Goal: Information Seeking & Learning: Find specific fact

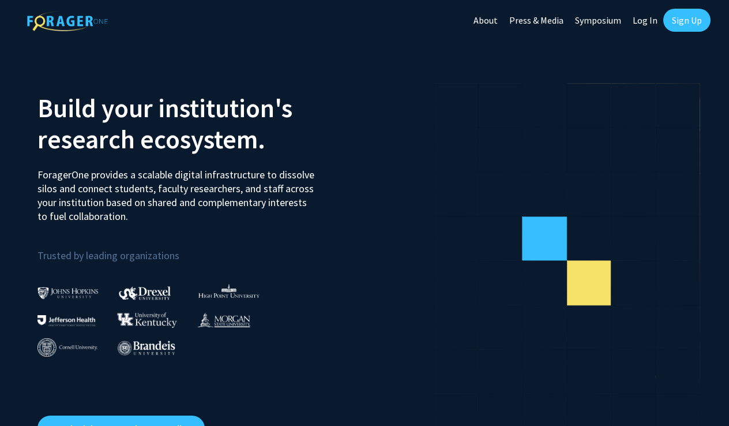
click at [649, 20] on link "Log In" at bounding box center [645, 20] width 36 height 40
select select
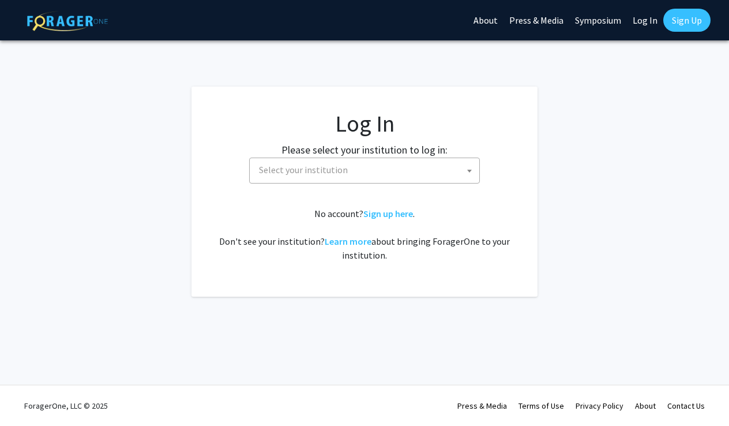
click at [421, 166] on span "Select your institution" at bounding box center [367, 170] width 225 height 24
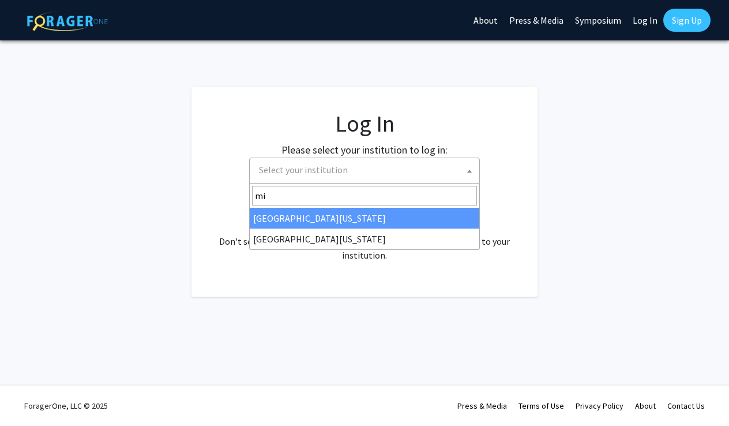
type input "mis"
select select "33"
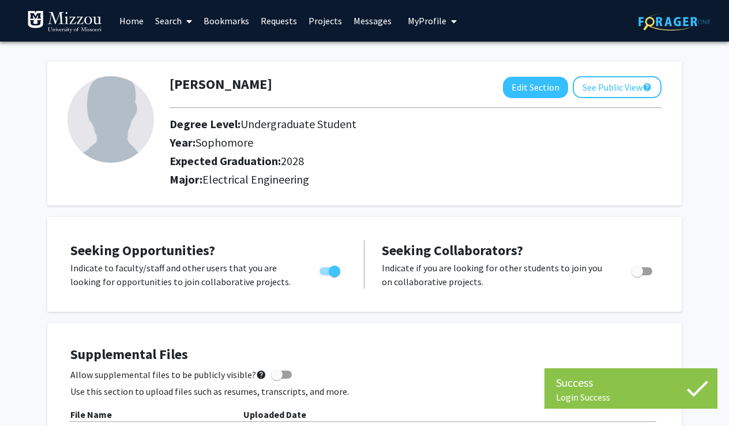
click at [364, 29] on link "Messages" at bounding box center [373, 21] width 50 height 40
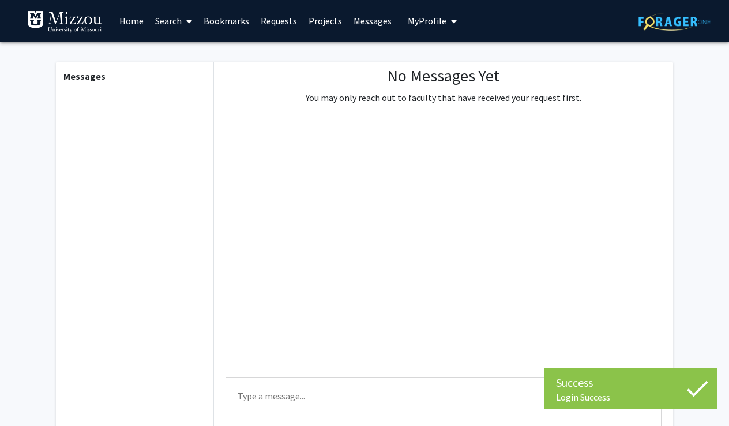
click at [327, 23] on link "Projects" at bounding box center [325, 21] width 45 height 40
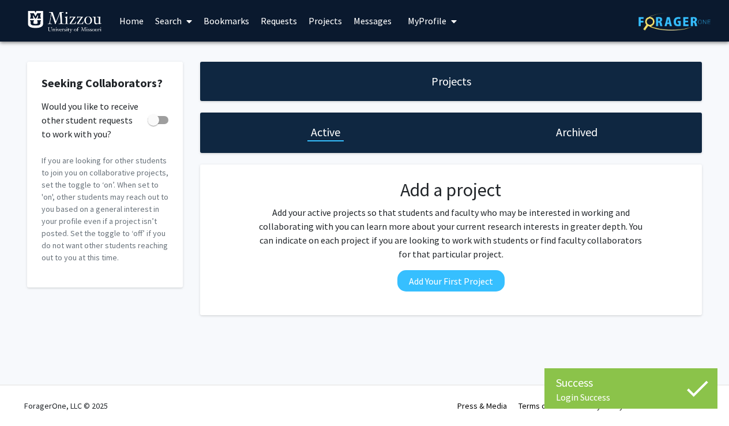
click at [283, 24] on link "Requests" at bounding box center [279, 21] width 48 height 40
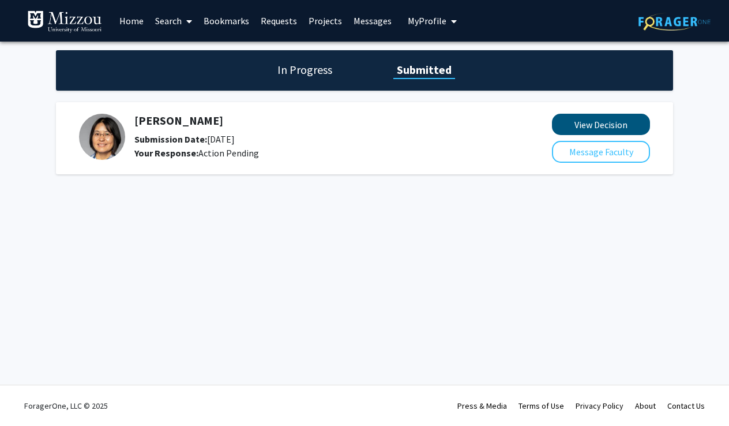
click at [590, 127] on button "View Decision" at bounding box center [601, 124] width 98 height 21
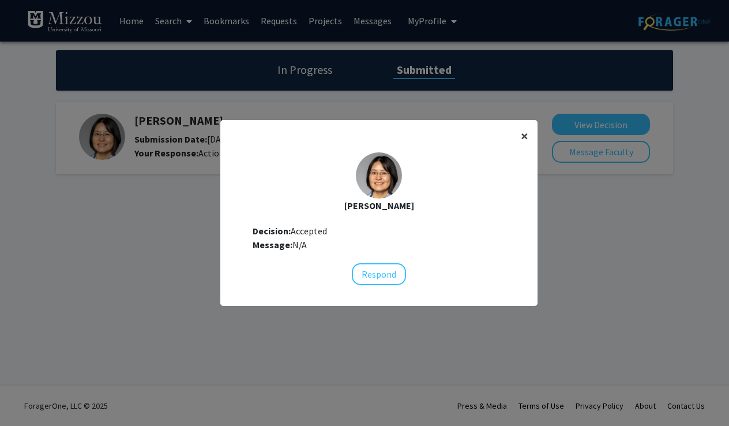
click at [526, 132] on span "×" at bounding box center [525, 136] width 8 height 18
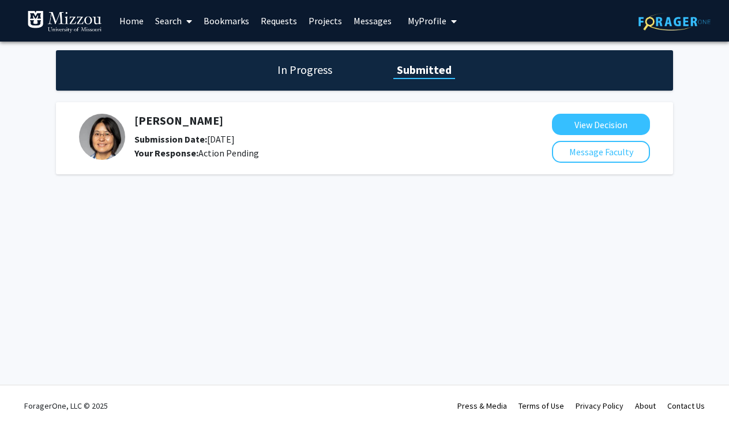
click at [317, 72] on h1 "In Progress" at bounding box center [305, 70] width 62 height 16
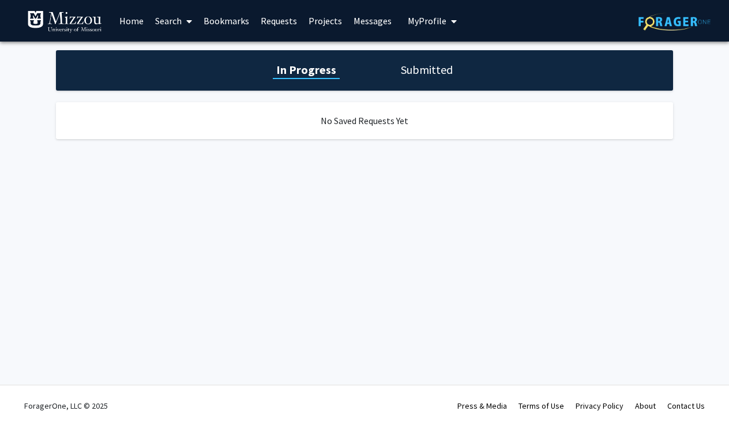
click at [278, 31] on link "Requests" at bounding box center [279, 21] width 48 height 40
click at [276, 25] on link "Requests" at bounding box center [279, 21] width 48 height 40
click at [275, 18] on link "Requests" at bounding box center [279, 21] width 48 height 40
click at [218, 23] on link "Bookmarks" at bounding box center [226, 21] width 57 height 40
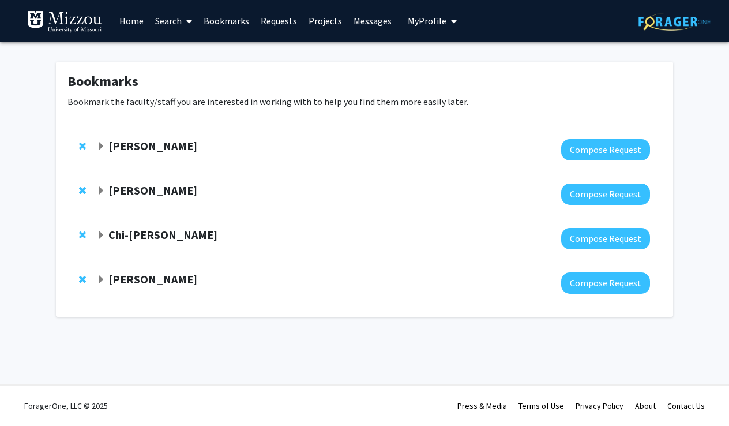
click at [103, 187] on span "Expand Peifen Zhu Bookmark" at bounding box center [100, 190] width 9 height 9
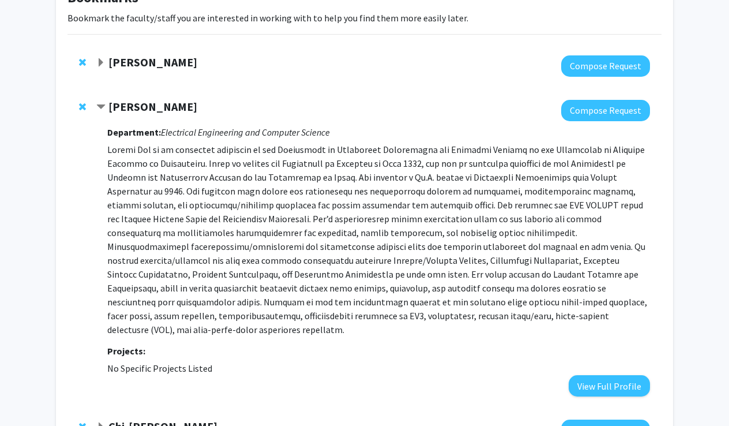
scroll to position [87, 0]
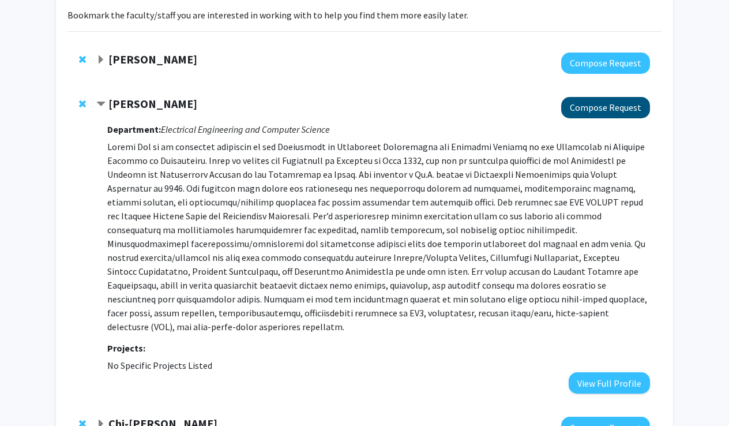
click at [623, 102] on button "Compose Request" at bounding box center [606, 107] width 89 height 21
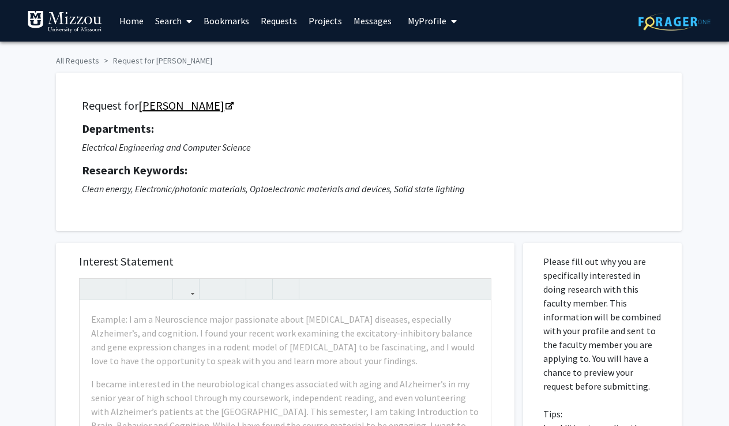
click at [191, 106] on link "[PERSON_NAME]" at bounding box center [186, 105] width 94 height 14
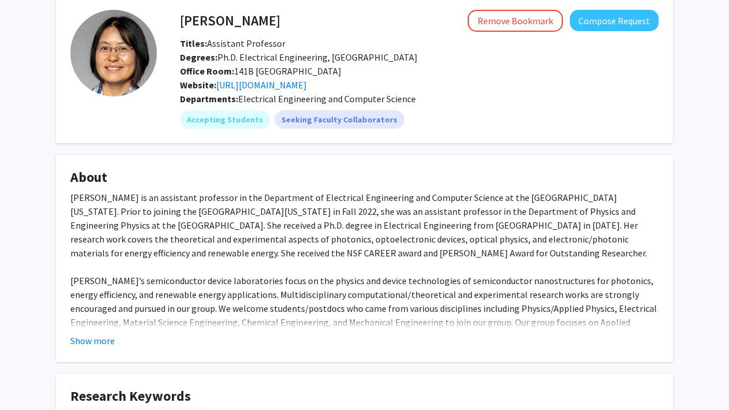
scroll to position [58, 0]
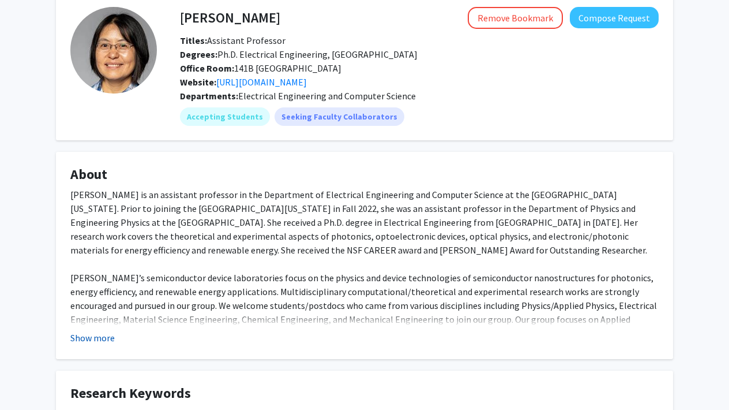
click at [101, 333] on button "Show more" at bounding box center [92, 338] width 44 height 14
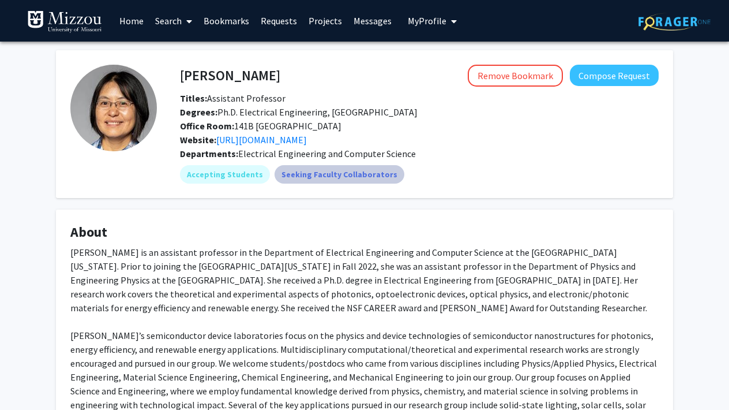
scroll to position [0, 0]
click at [186, 24] on span at bounding box center [187, 21] width 10 height 40
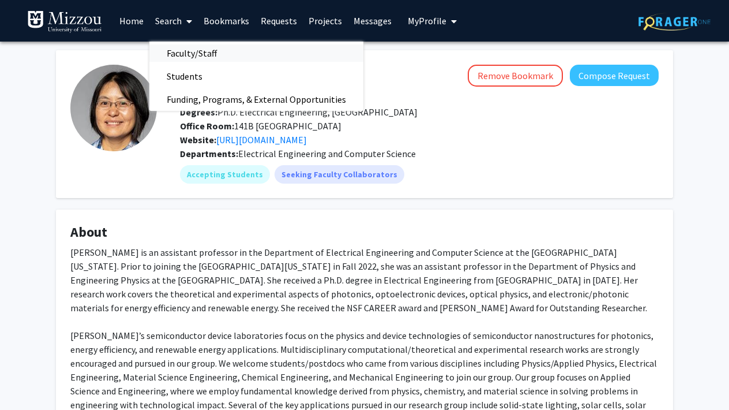
click at [212, 55] on span "Faculty/Staff" at bounding box center [191, 53] width 85 height 23
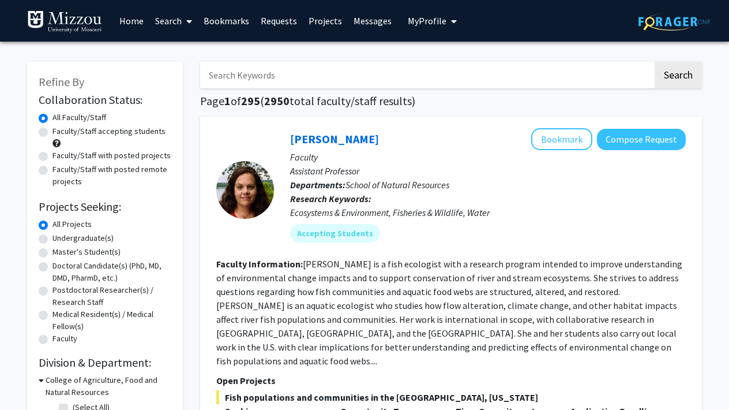
click at [249, 77] on input "Search Keywords" at bounding box center [426, 75] width 453 height 27
paste input "Qingyun Huang"
type input "Qingyun Huang"
click at [679, 73] on button "Search" at bounding box center [678, 75] width 47 height 27
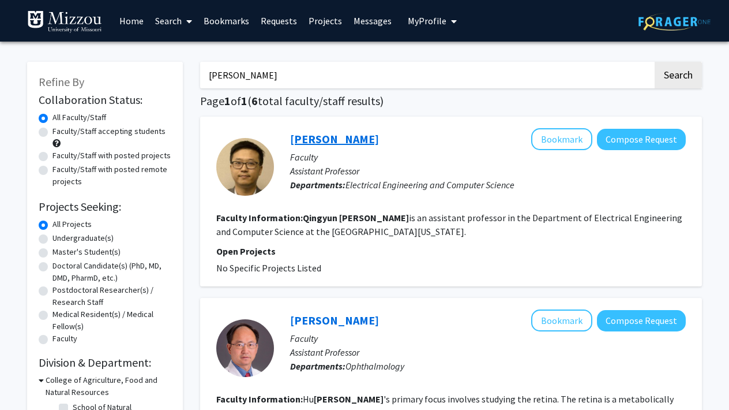
click at [345, 140] on link "Qingyun Huang" at bounding box center [334, 139] width 89 height 14
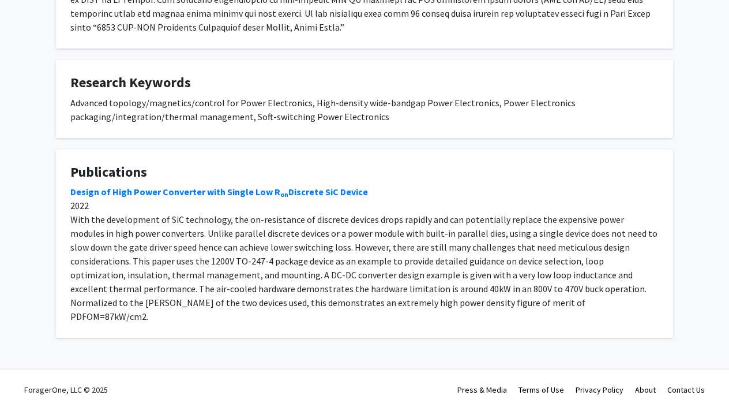
scroll to position [318, 0]
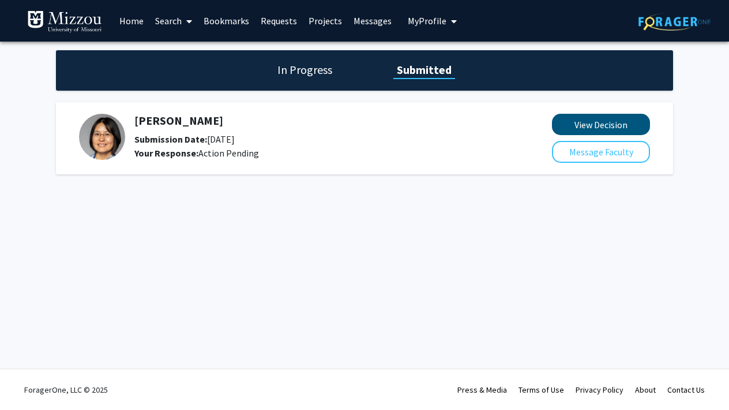
click at [634, 130] on button "View Decision" at bounding box center [601, 124] width 98 height 21
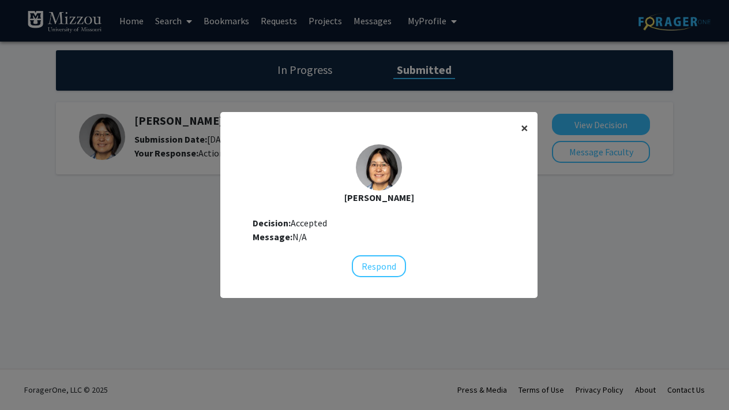
click at [522, 127] on span "×" at bounding box center [525, 128] width 8 height 18
